Goal: Task Accomplishment & Management: Manage account settings

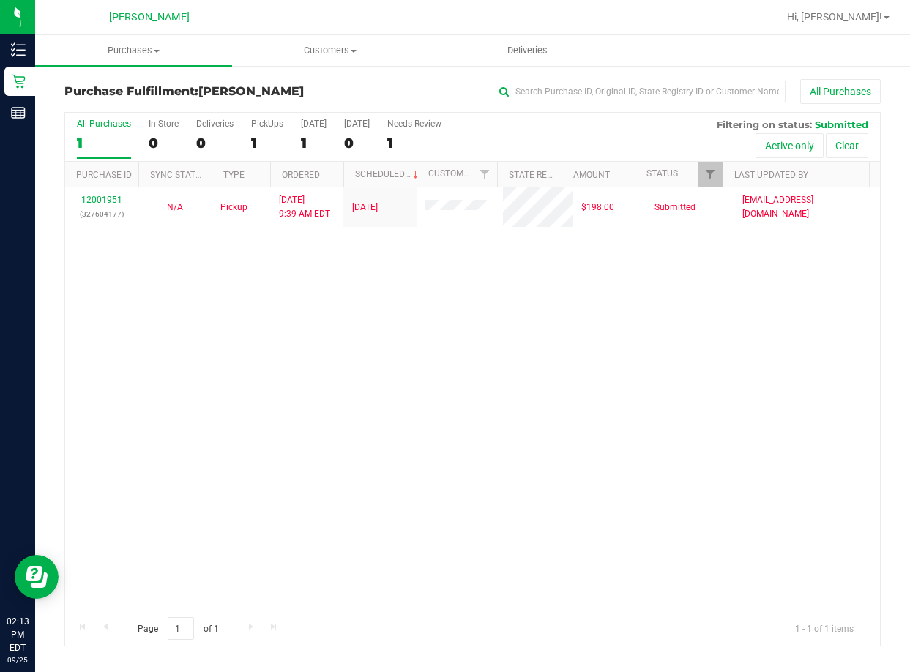
click at [405, 374] on div "12001951 (327604177) N/A Pickup [DATE] 9:39 AM EDT 9/25/2025 $198.00 Submitted …" at bounding box center [472, 398] width 815 height 423
drag, startPoint x: 746, startPoint y: 394, endPoint x: 678, endPoint y: 280, distance: 132.9
click at [741, 394] on div "12001951 (327604177) N/A Pickup [DATE] 9:39 AM EDT 9/25/2025 $198.00 Submitted …" at bounding box center [472, 398] width 815 height 423
click at [108, 416] on div "12001951 (327604177) N/A Pickup [DATE] 9:39 AM EDT 9/25/2025 $198.00 Submitted …" at bounding box center [472, 398] width 815 height 423
click at [209, 348] on div "12001951 (327604177) N/A Pickup [DATE] 9:39 AM EDT 9/25/2025 $198.00 Submitted …" at bounding box center [472, 398] width 815 height 423
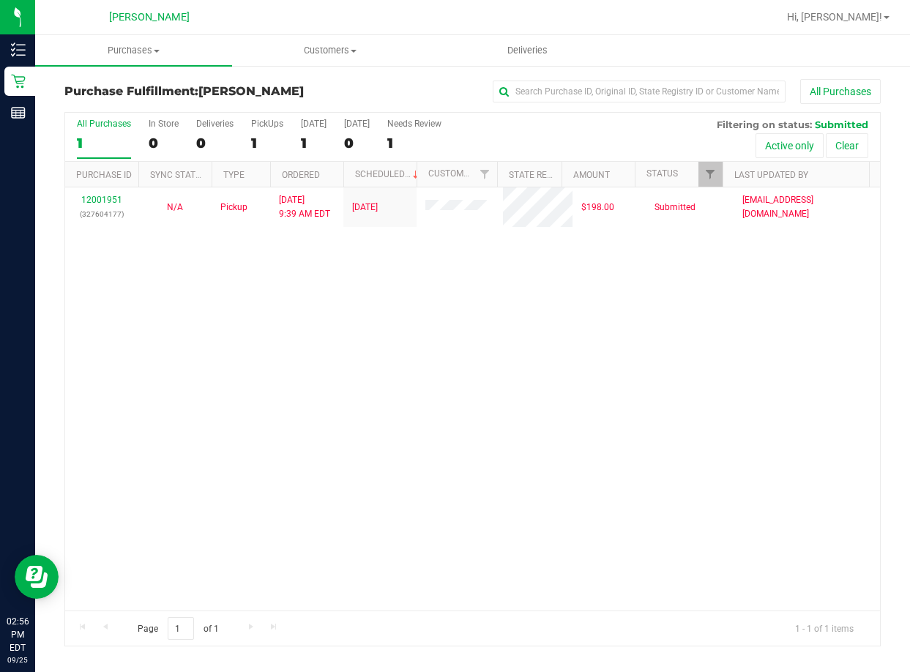
click at [637, 367] on div "12001951 (327604177) N/A Pickup [DATE] 9:39 AM EDT 9/25/2025 $198.00 Submitted …" at bounding box center [472, 398] width 815 height 423
click at [130, 56] on span "Purchases" at bounding box center [133, 50] width 197 height 13
click at [100, 107] on span "Fulfillment" at bounding box center [80, 106] width 91 height 12
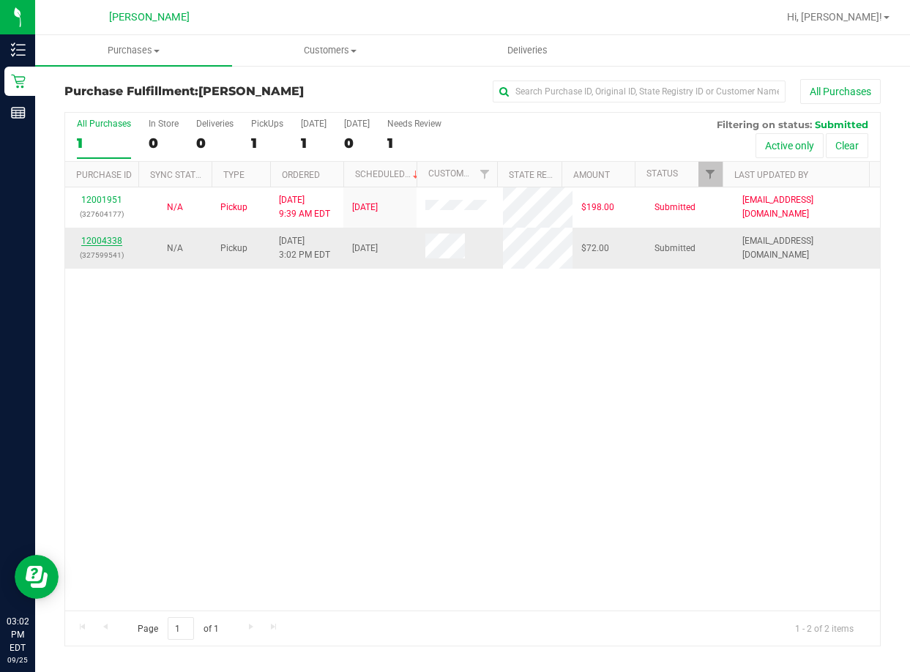
click at [117, 238] on link "12004338" at bounding box center [101, 241] width 41 height 10
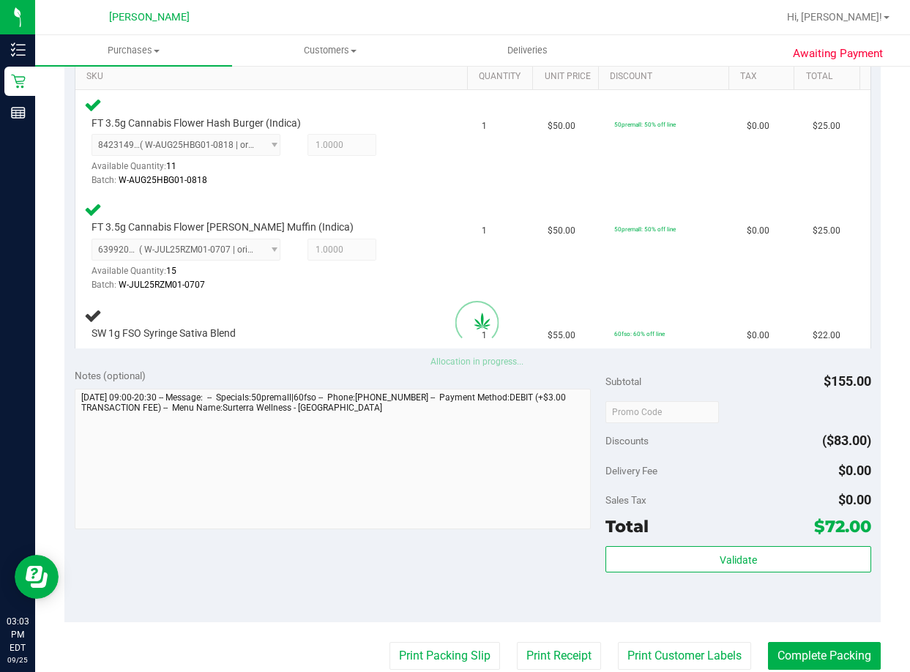
scroll to position [439, 0]
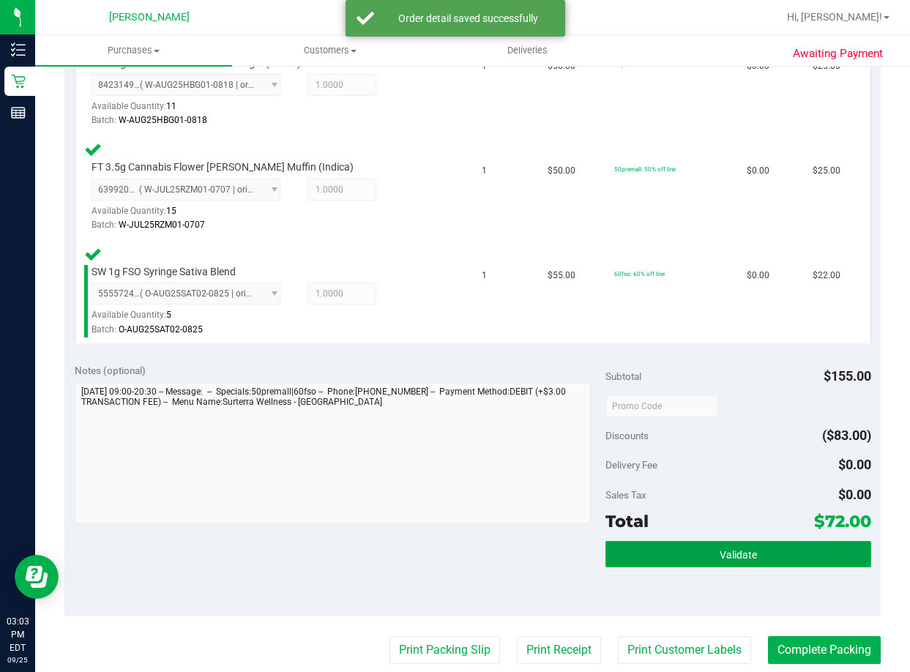
click at [774, 552] on button "Validate" at bounding box center [738, 554] width 266 height 26
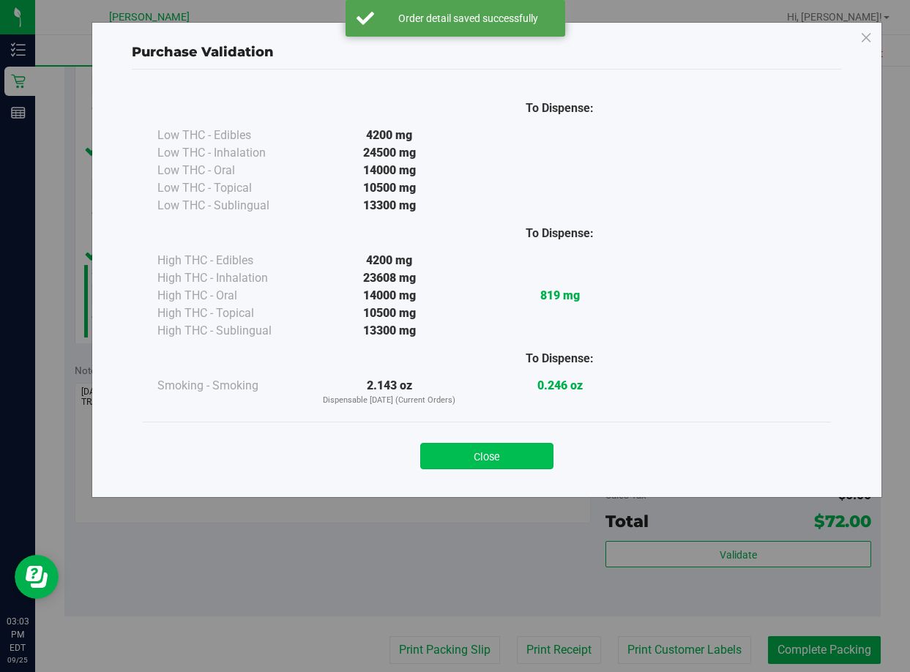
click at [511, 462] on button "Close" at bounding box center [486, 456] width 133 height 26
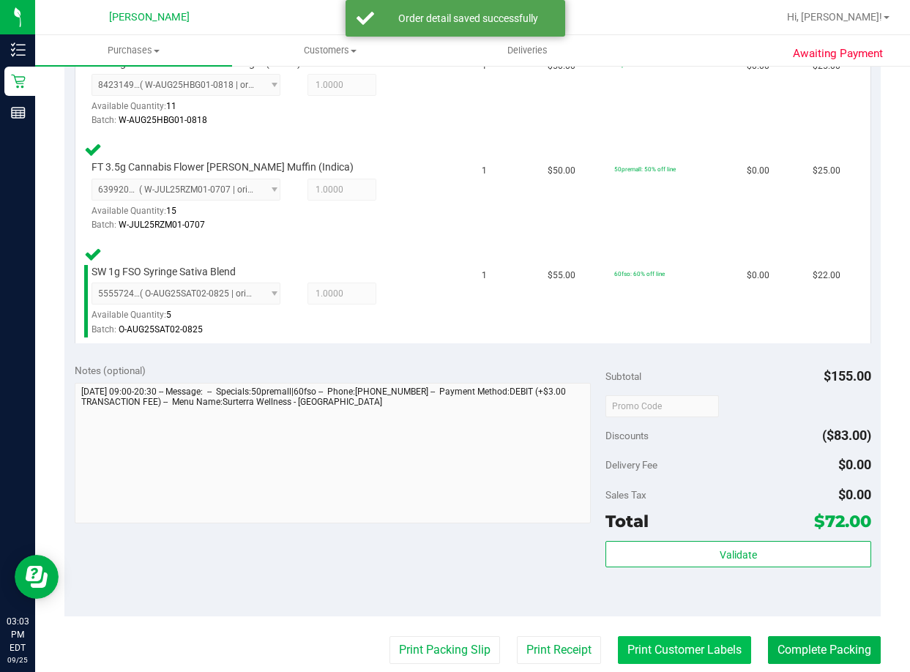
click at [661, 646] on button "Print Customer Labels" at bounding box center [684, 650] width 133 height 28
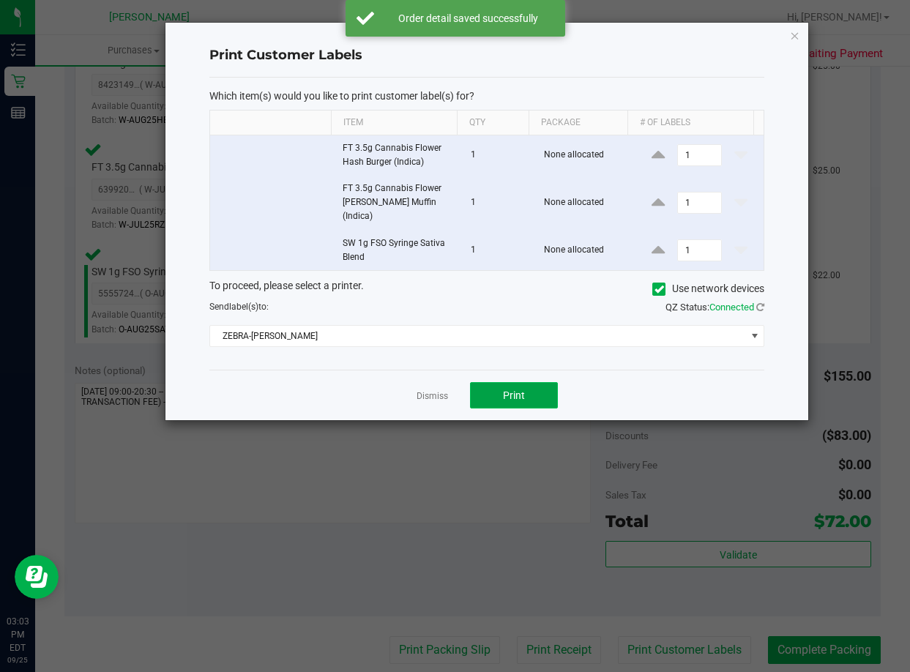
click at [532, 382] on button "Print" at bounding box center [514, 395] width 88 height 26
click at [430, 390] on link "Dismiss" at bounding box center [431, 396] width 31 height 12
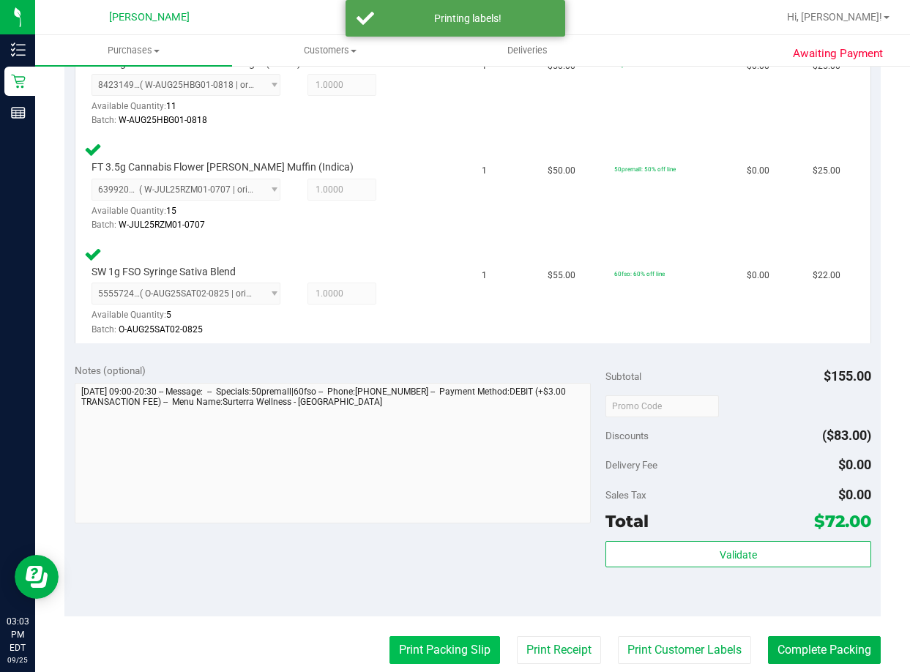
click at [417, 648] on button "Print Packing Slip" at bounding box center [444, 650] width 111 height 28
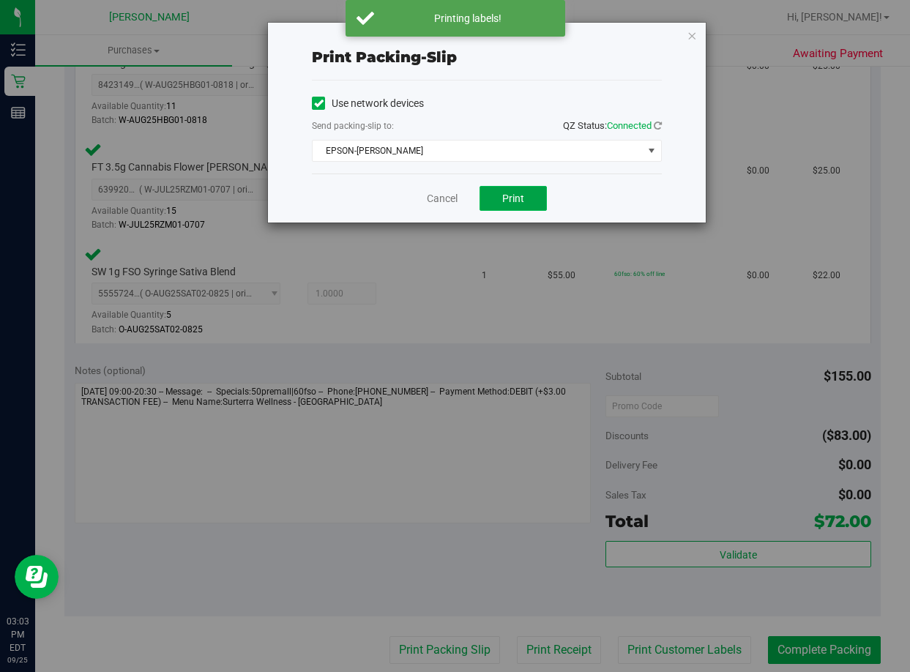
click at [513, 198] on span "Print" at bounding box center [513, 198] width 22 height 12
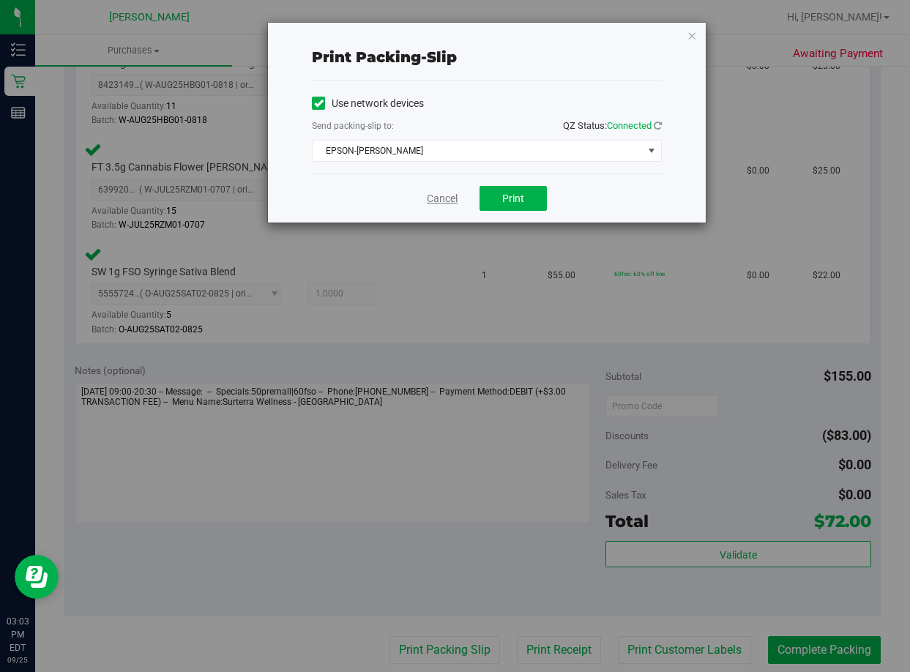
click at [440, 200] on link "Cancel" at bounding box center [442, 198] width 31 height 15
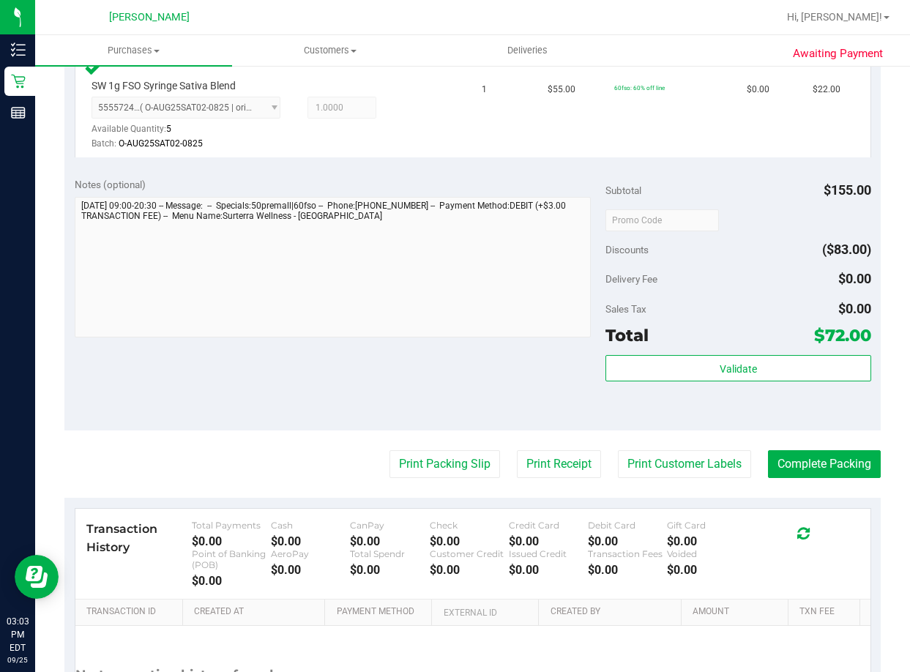
scroll to position [659, 0]
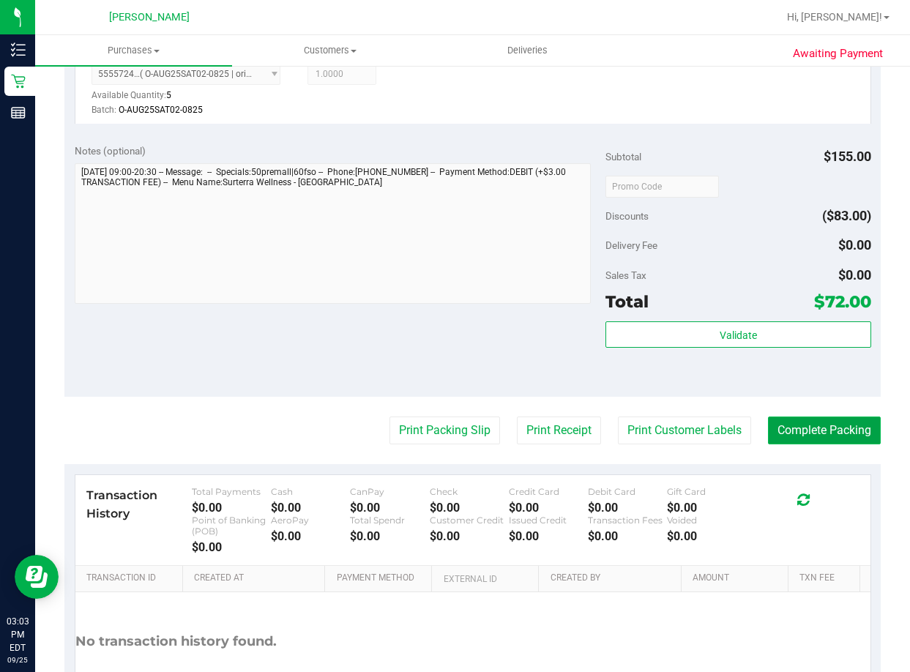
click at [853, 430] on button "Complete Packing" at bounding box center [824, 430] width 113 height 28
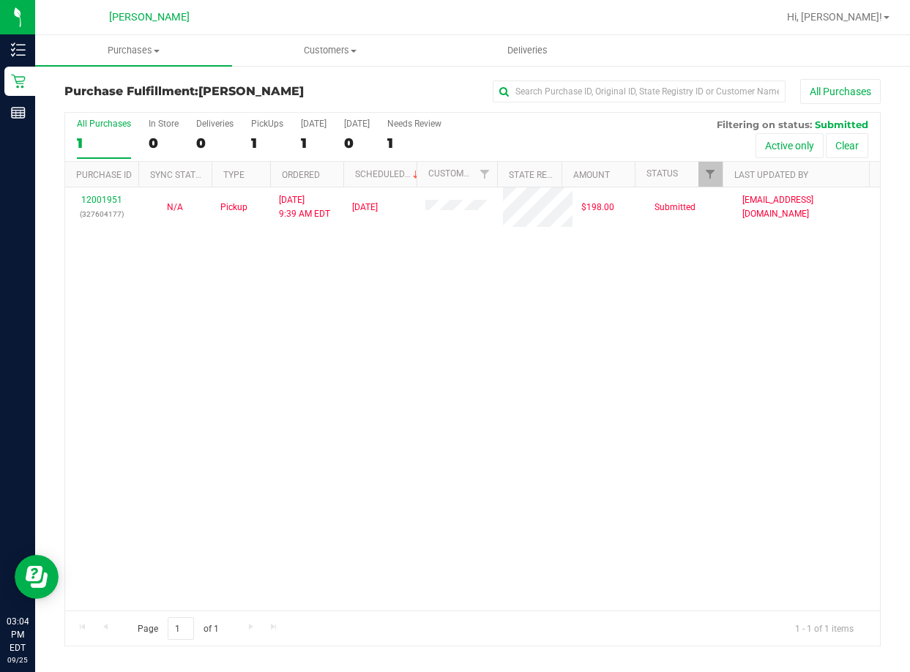
click at [585, 317] on div "12001951 (327604177) N/A Pickup [DATE] 9:39 AM EDT 9/25/2025 $198.00 Submitted …" at bounding box center [472, 398] width 815 height 423
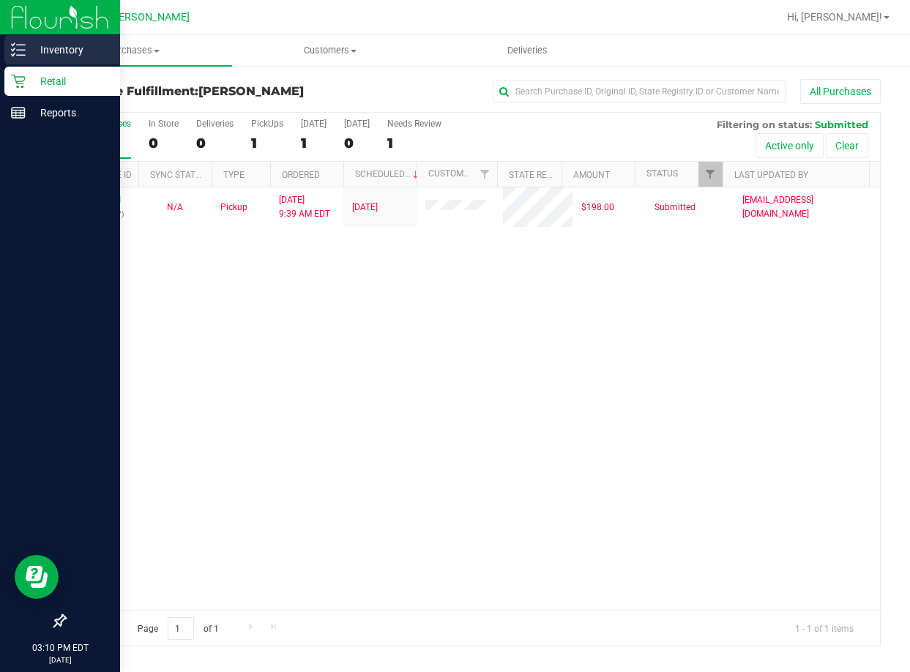
click at [72, 43] on p "Inventory" at bounding box center [70, 50] width 88 height 18
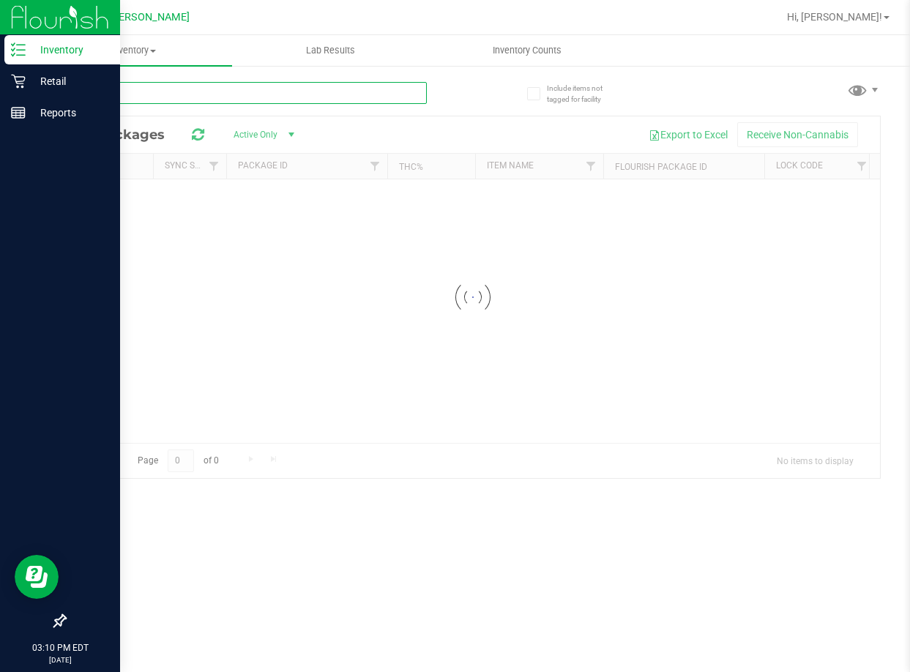
click at [157, 97] on input "text" at bounding box center [245, 93] width 362 height 22
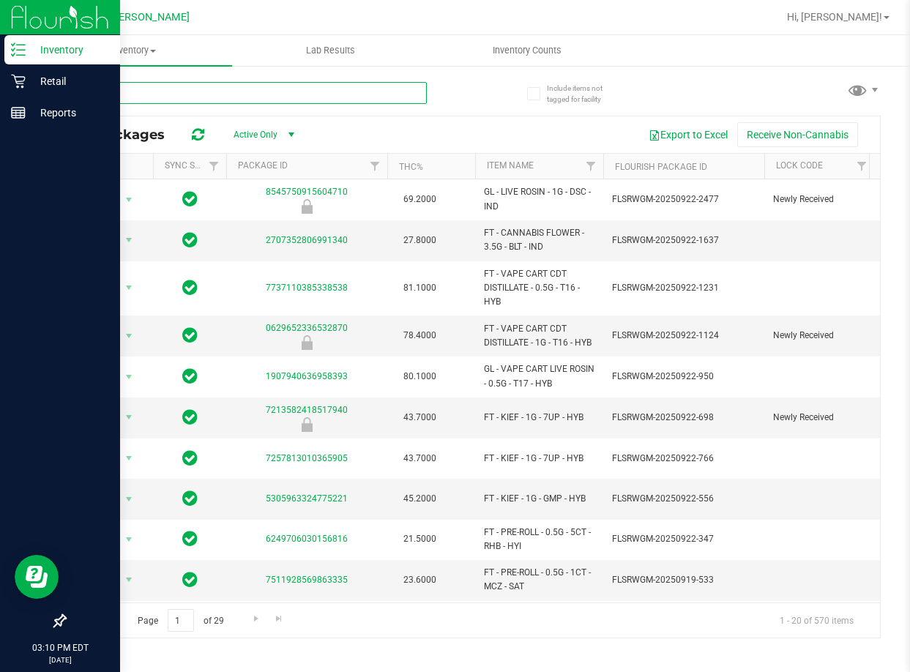
type input "mbl"
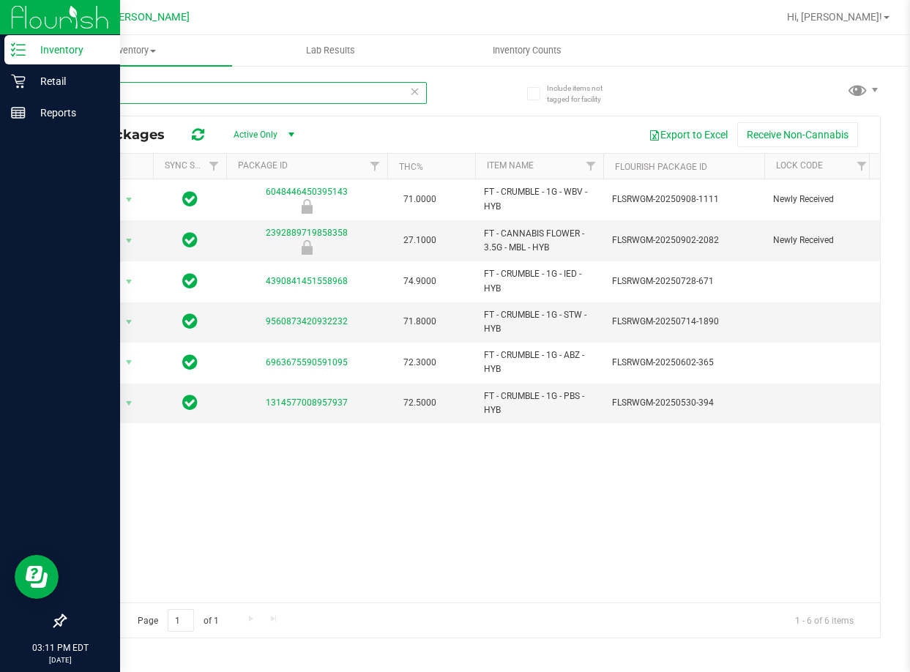
drag, startPoint x: 104, startPoint y: 95, endPoint x: 81, endPoint y: 96, distance: 22.7
click at [81, 96] on input "mbl" at bounding box center [245, 93] width 362 height 22
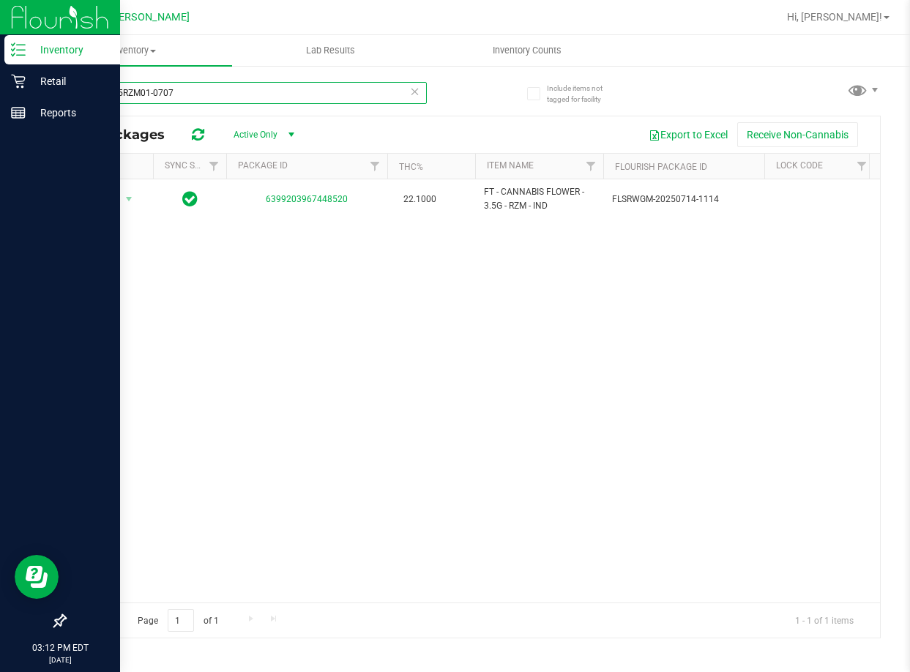
type input "W-JUL25RZM01-0707"
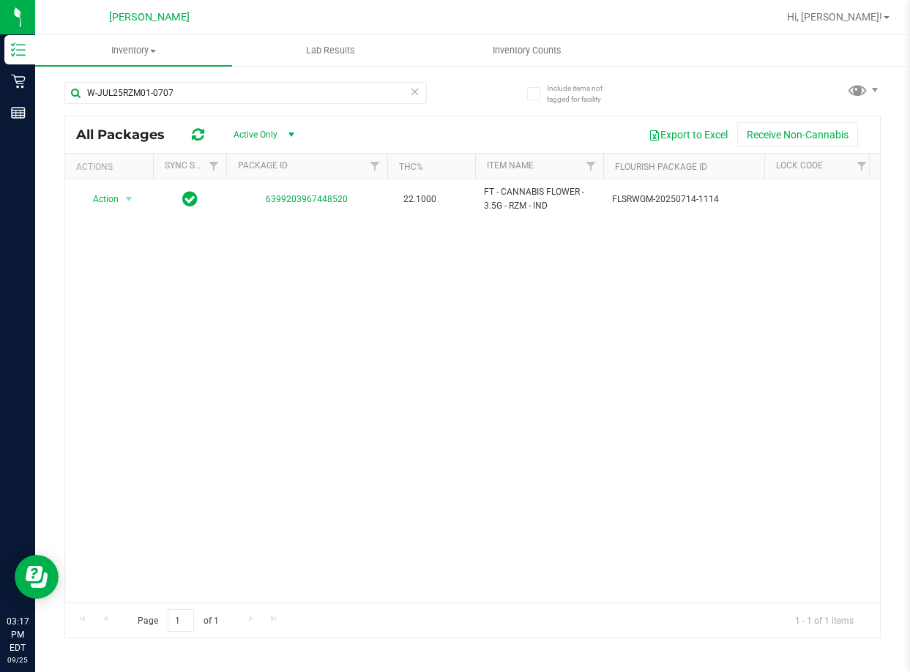
drag, startPoint x: 805, startPoint y: 433, endPoint x: 793, endPoint y: 430, distance: 12.3
click at [804, 433] on div "Action Action Global inventory Package audit log Print package label Print prod…" at bounding box center [472, 390] width 815 height 423
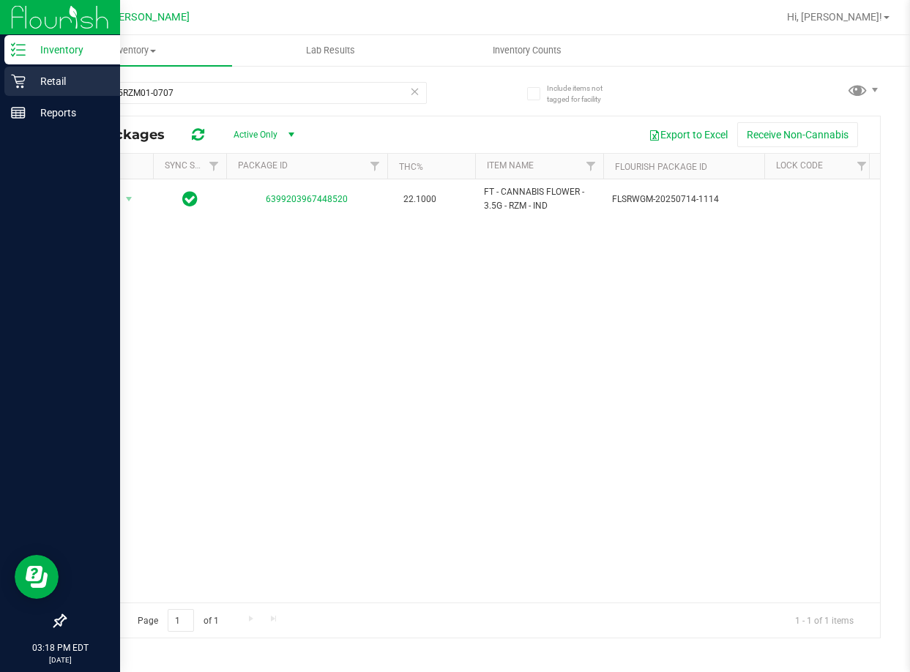
click at [50, 82] on p "Retail" at bounding box center [70, 81] width 88 height 18
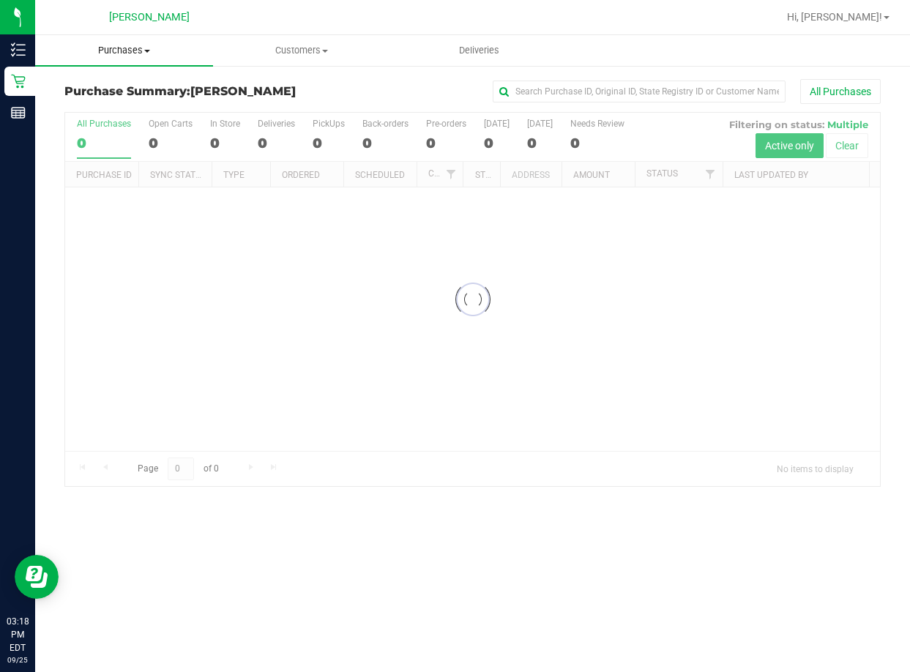
click at [121, 55] on span "Purchases" at bounding box center [124, 50] width 178 height 13
click at [101, 108] on span "Fulfillment" at bounding box center [80, 106] width 91 height 12
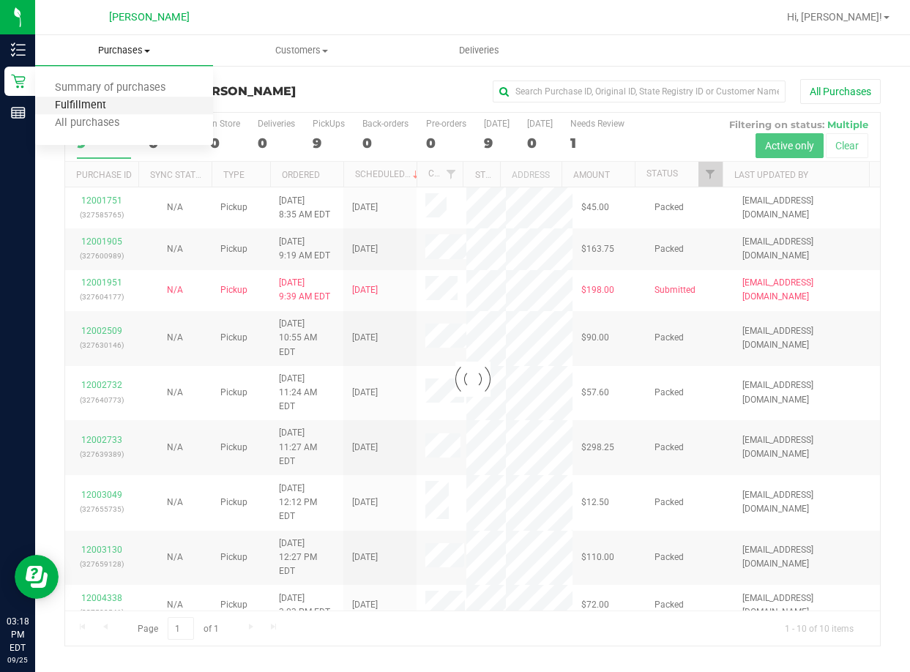
click at [87, 102] on span "Fulfillment" at bounding box center [80, 106] width 91 height 12
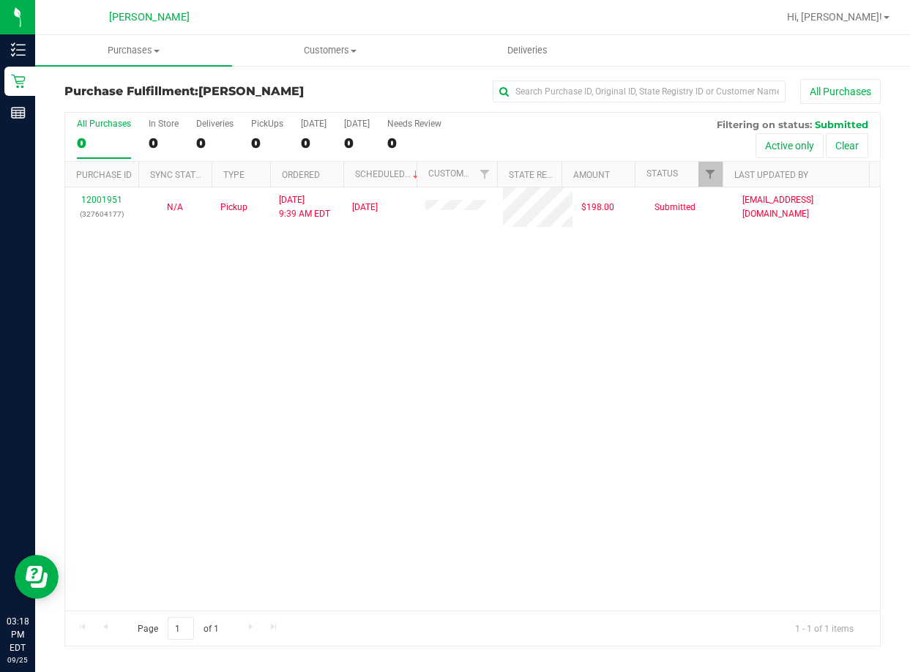
click at [323, 348] on div "12001951 (327604177) N/A Pickup [DATE] 9:39 AM EDT 9/25/2025 $198.00 Submitted …" at bounding box center [472, 398] width 815 height 423
click at [758, 383] on div "12001951 (327604177) N/A Pickup [DATE] 9:39 AM EDT 9/25/2025 $198.00 Submitted …" at bounding box center [472, 398] width 815 height 423
